Goal: Navigation & Orientation: Find specific page/section

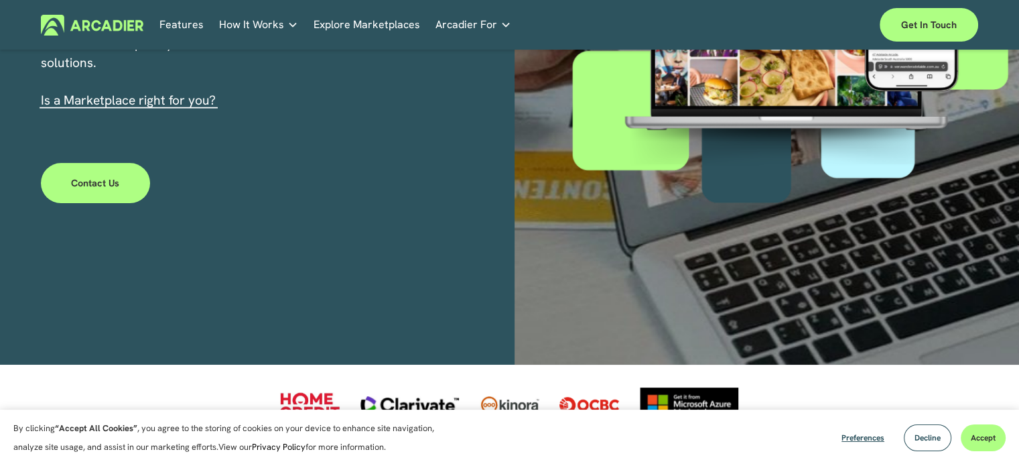
scroll to position [402, 0]
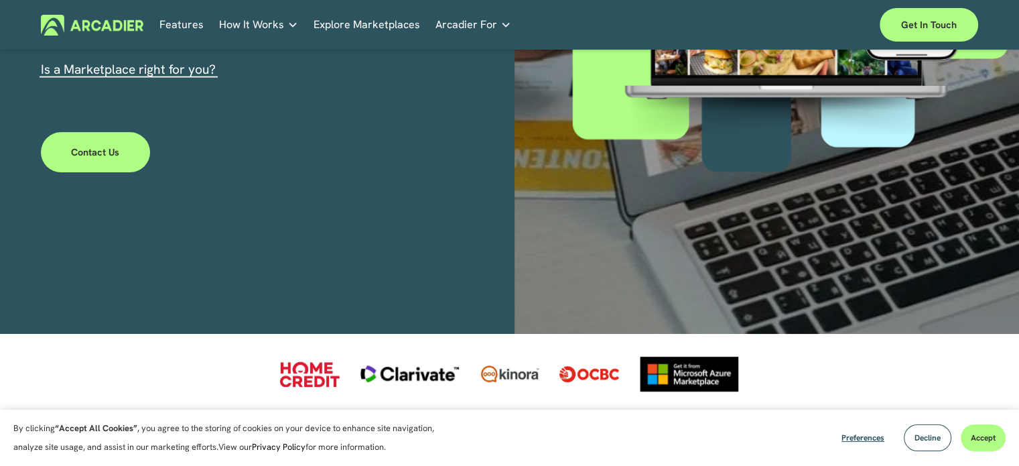
click at [98, 153] on link "Contact Us" at bounding box center [95, 152] width 109 height 40
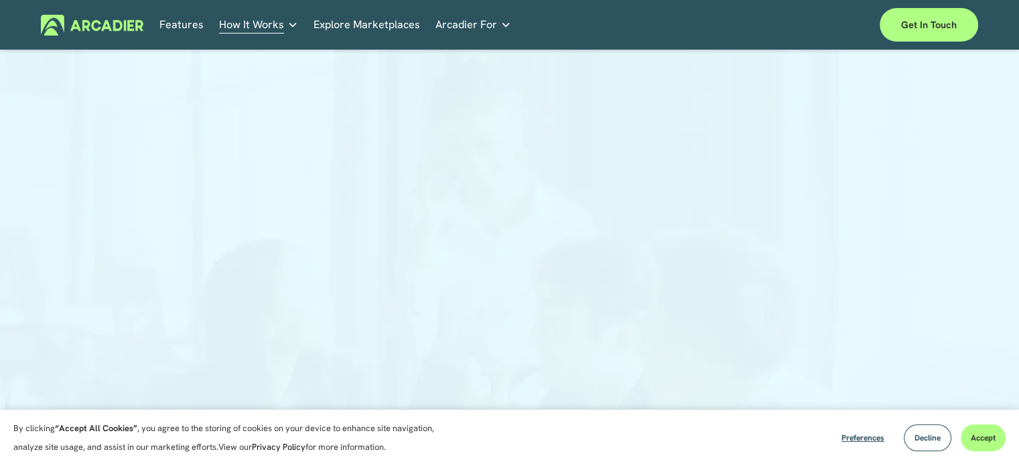
click at [366, 1] on div "Skip to Content Features How It Works" at bounding box center [509, 25] width 1019 height 50
click at [370, 21] on link "Explore Marketplaces" at bounding box center [367, 25] width 107 height 21
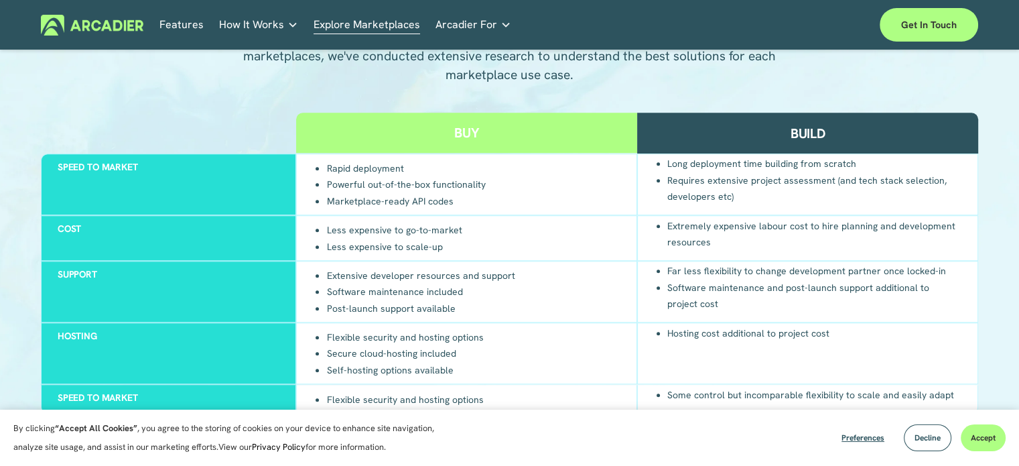
scroll to position [1273, 0]
